Goal: Navigation & Orientation: Go to known website

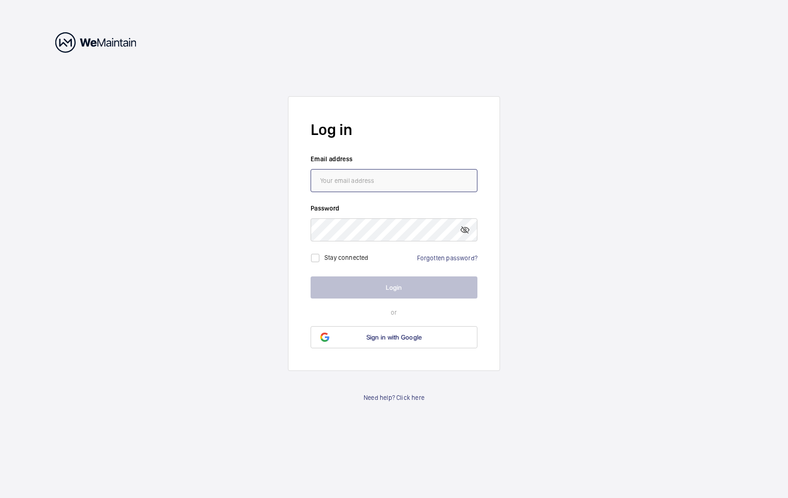
click at [392, 175] on input "email" at bounding box center [394, 180] width 167 height 23
paste input "[PERSON_NAME][EMAIL_ADDRESS][PERSON_NAME][DOMAIN_NAME]"
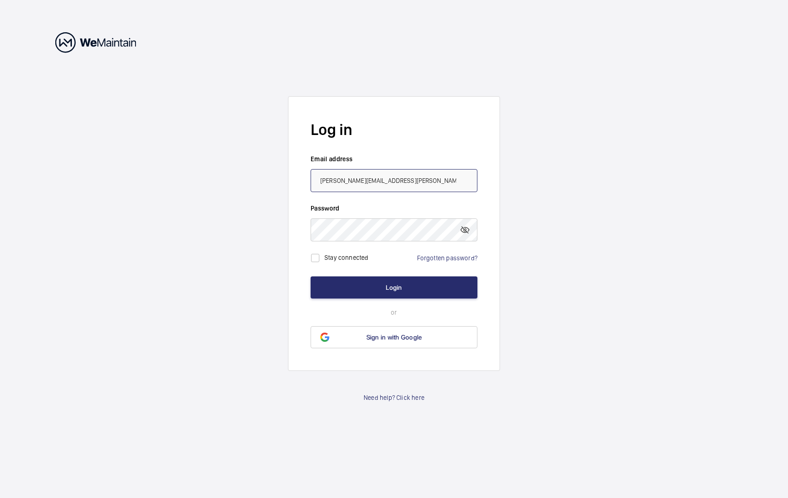
type input "[PERSON_NAME][EMAIL_ADDRESS][PERSON_NAME][DOMAIN_NAME]"
click at [216, 219] on wm-front-auth-container "Log in Email address [PERSON_NAME][EMAIL_ADDRESS][PERSON_NAME][DOMAIN_NAME] Pas…" at bounding box center [394, 249] width 788 height 498
click at [311, 262] on input "checkbox" at bounding box center [315, 258] width 18 height 18
checkbox input "true"
click at [370, 286] on button "Login" at bounding box center [394, 288] width 167 height 22
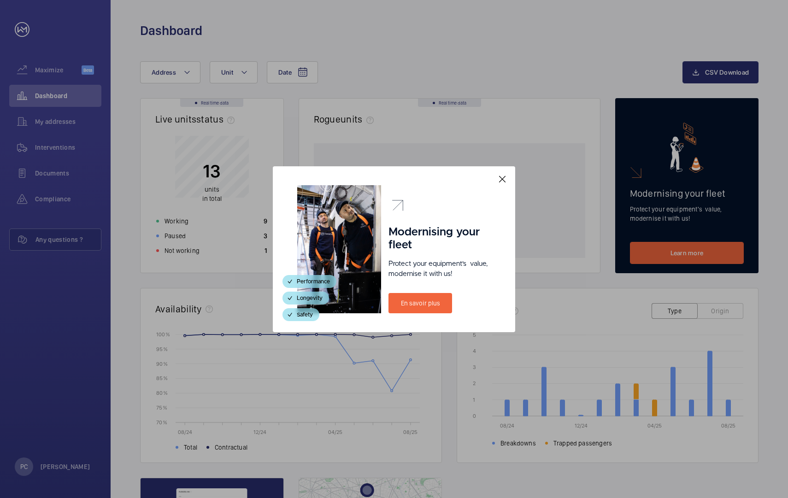
click at [503, 181] on mat-icon at bounding box center [502, 179] width 11 height 11
